Goal: Information Seeking & Learning: Learn about a topic

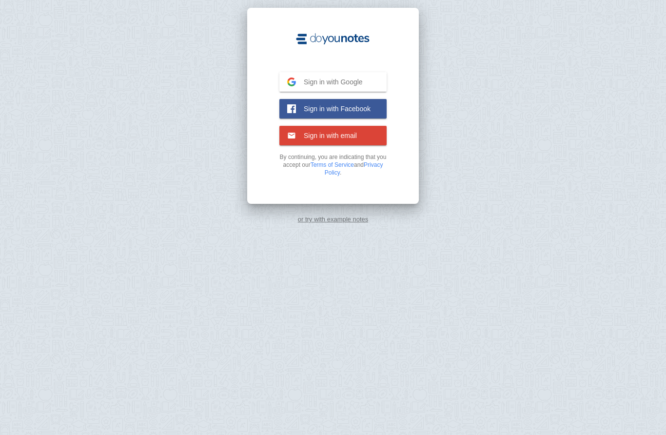
click at [329, 221] on link "or try with example notes" at bounding box center [333, 219] width 71 height 7
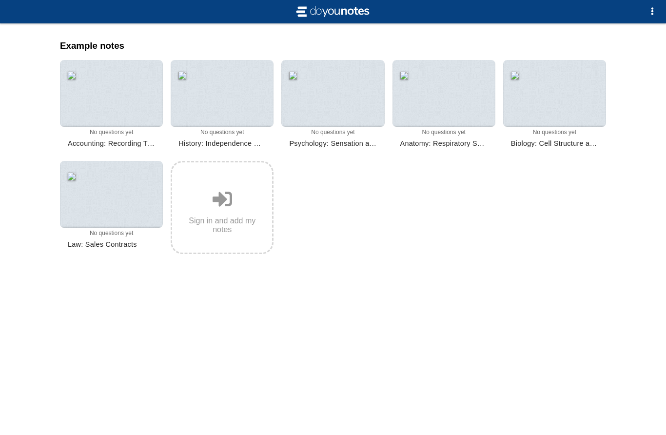
click at [345, 111] on div at bounding box center [332, 93] width 103 height 67
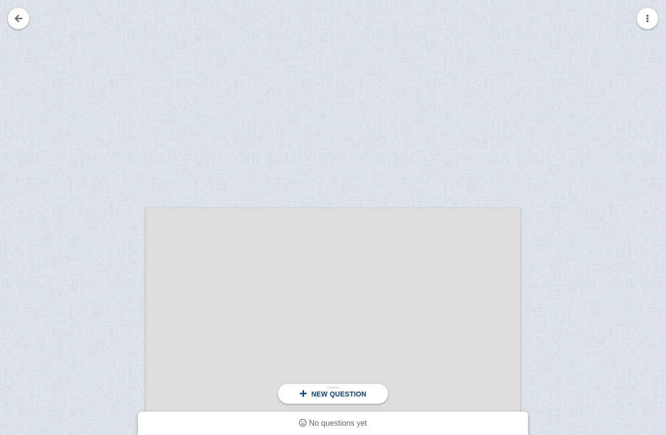
click at [362, 395] on span "New question" at bounding box center [338, 394] width 55 height 8
drag, startPoint x: 362, startPoint y: 395, endPoint x: 399, endPoint y: 321, distance: 82.6
click at [339, 392] on span "New question" at bounding box center [338, 394] width 55 height 8
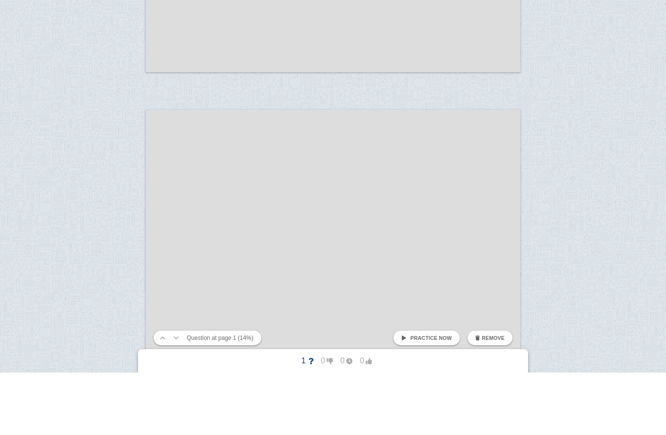
scroll to position [1739, 0]
click at [422, 397] on span "Practice now" at bounding box center [431, 400] width 41 height 6
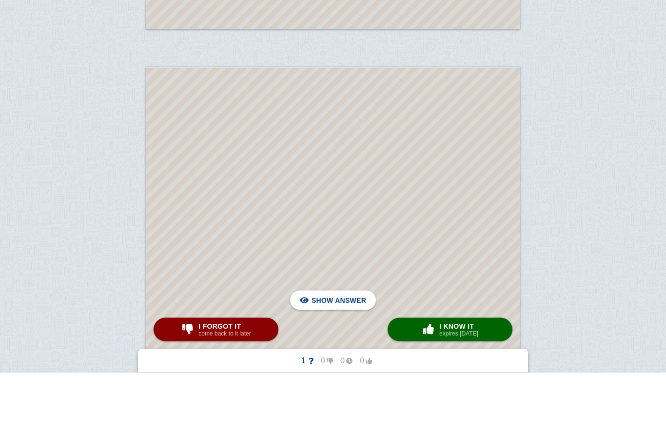
scroll to position [1842, 0]
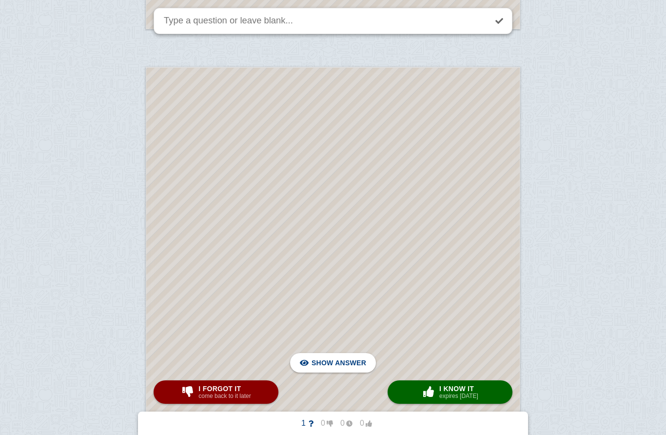
click at [353, 361] on span "Hide answer" at bounding box center [340, 362] width 51 height 21
